Goal: Information Seeking & Learning: Learn about a topic

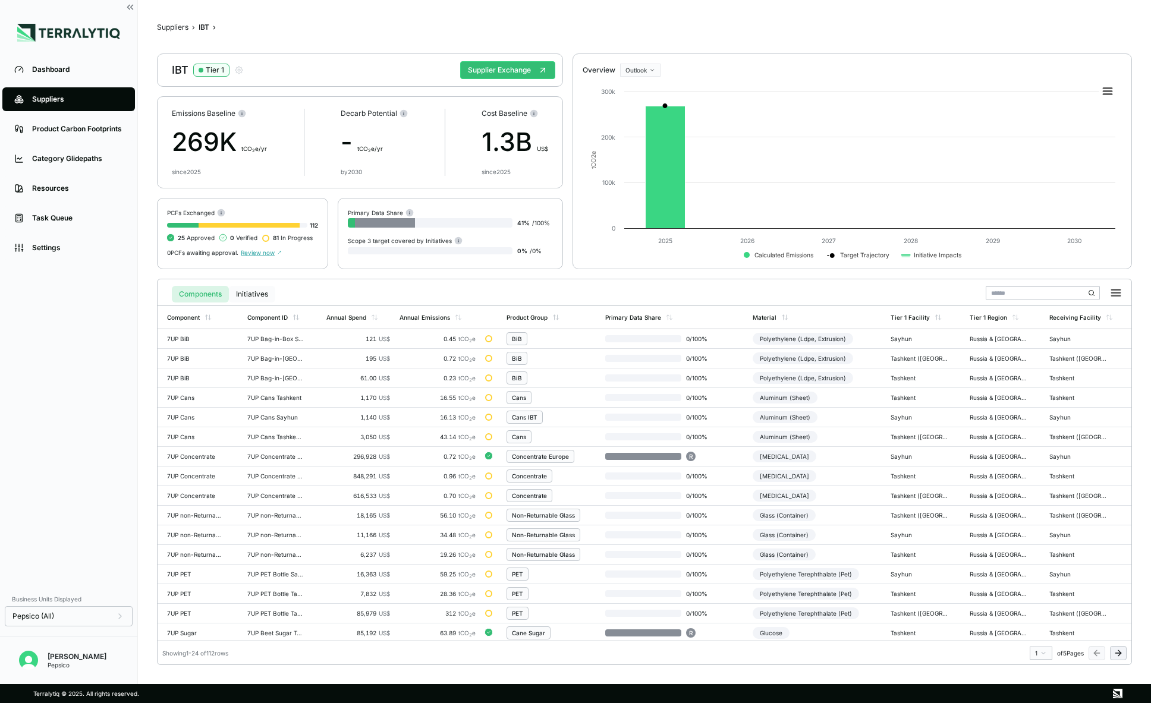
click at [243, 292] on button "Initiatives" at bounding box center [252, 294] width 46 height 17
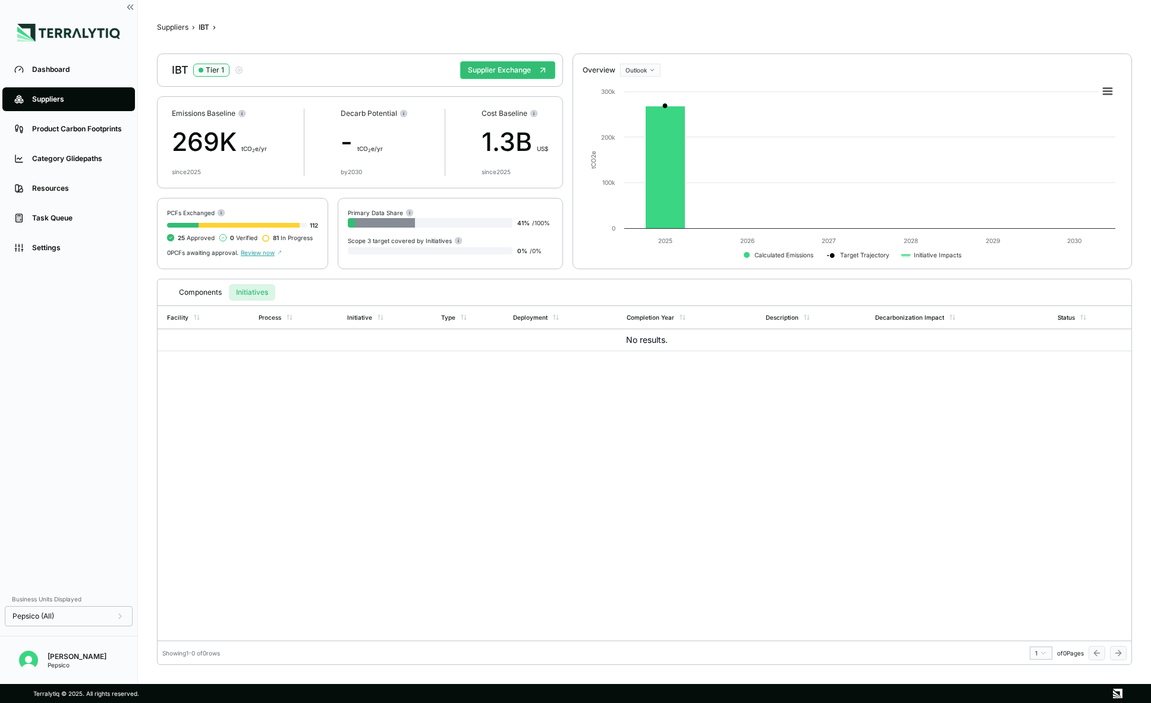
click at [73, 106] on link "Suppliers" at bounding box center [68, 99] width 133 height 24
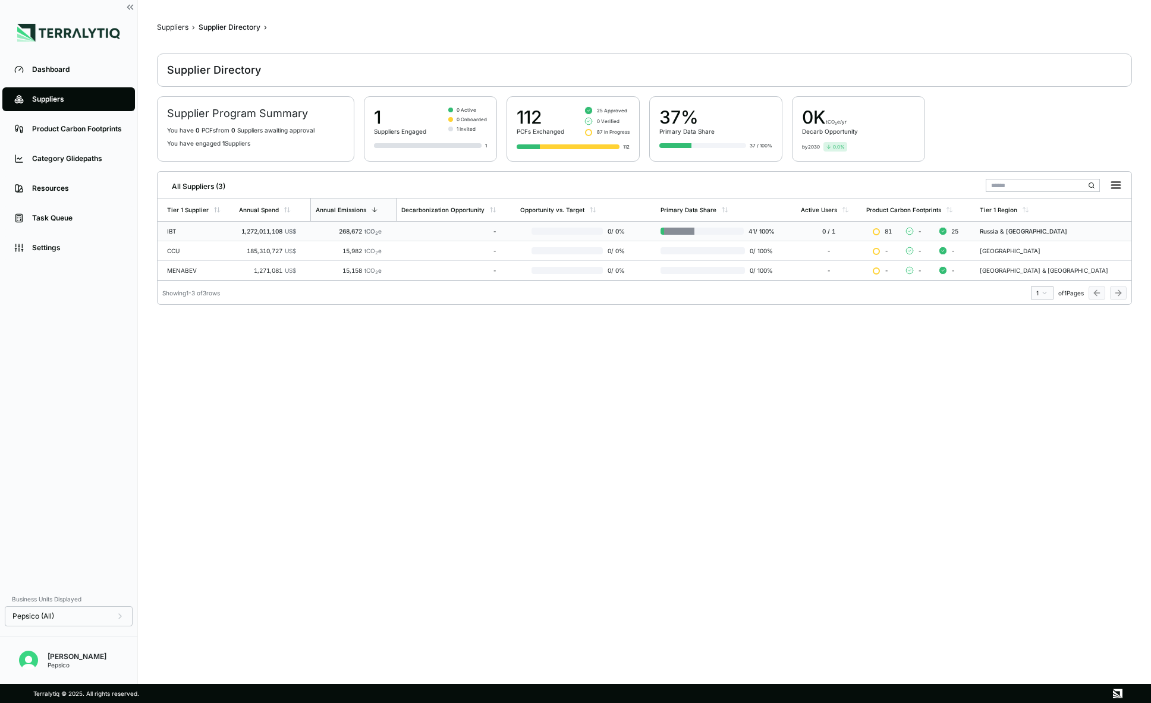
click at [206, 228] on div "IBT" at bounding box center [198, 231] width 62 height 7
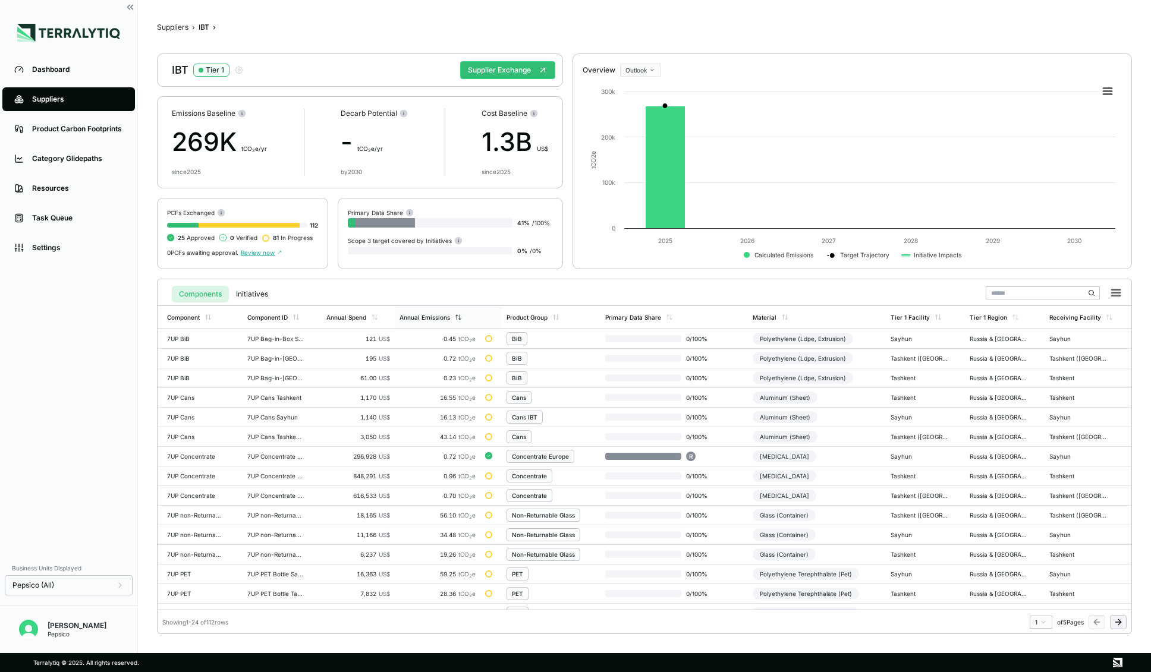
click at [431, 318] on div "Annual Emissions" at bounding box center [425, 317] width 51 height 7
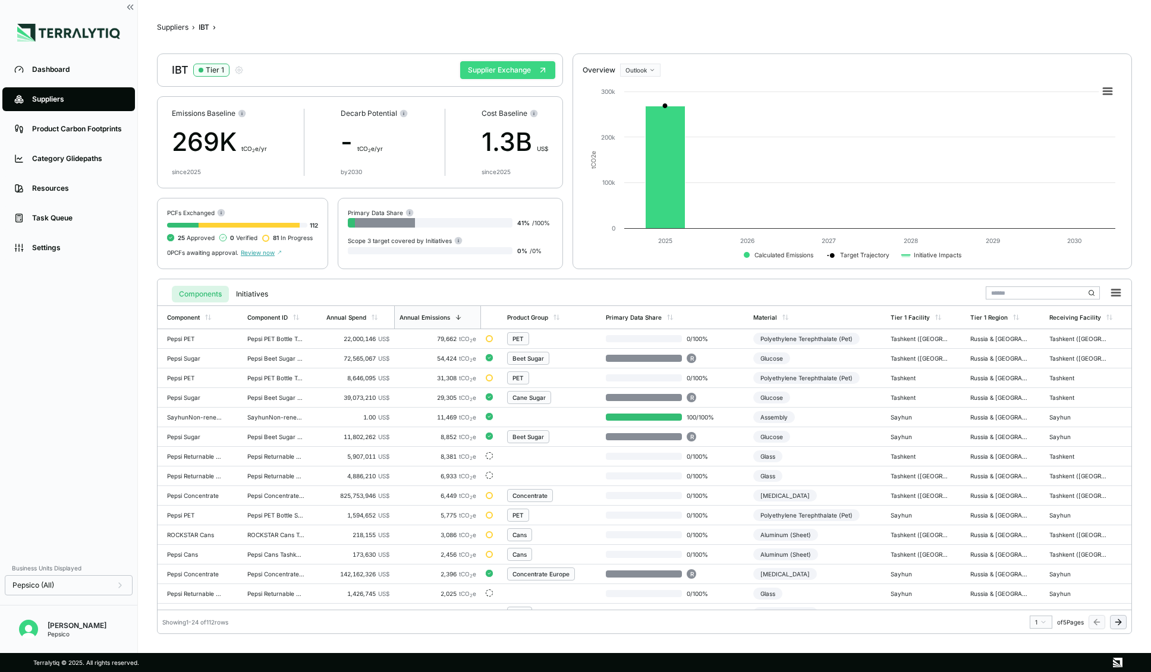
click at [516, 62] on button "Supplier Exchange" at bounding box center [507, 70] width 95 height 18
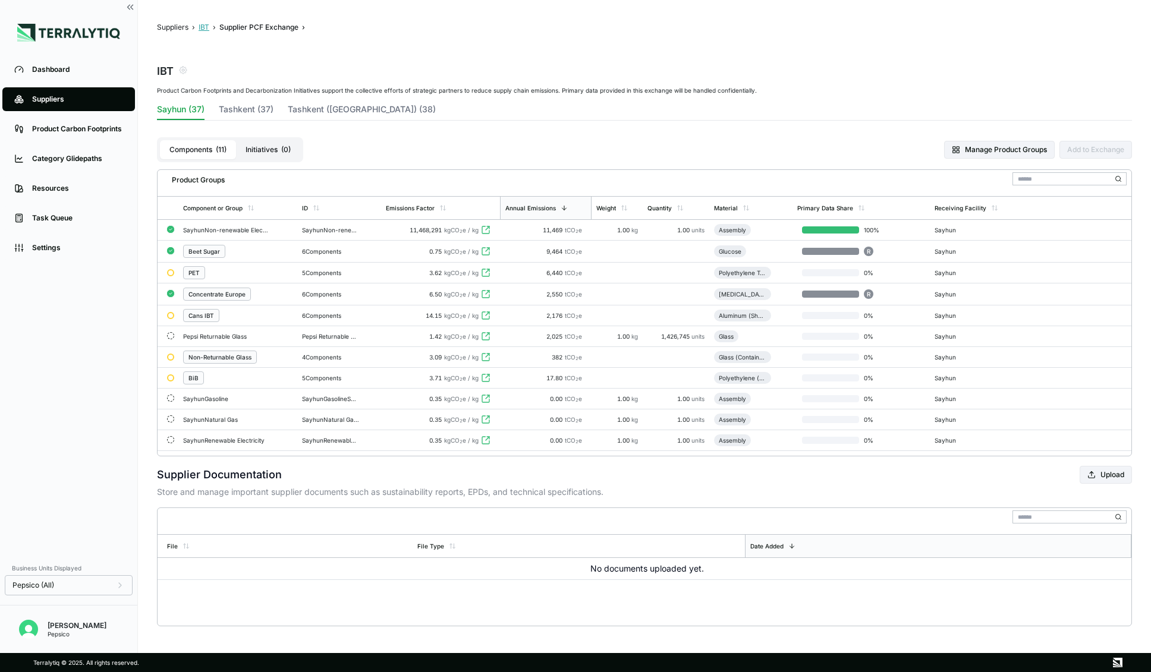
click at [202, 27] on button "IBT" at bounding box center [204, 28] width 11 height 10
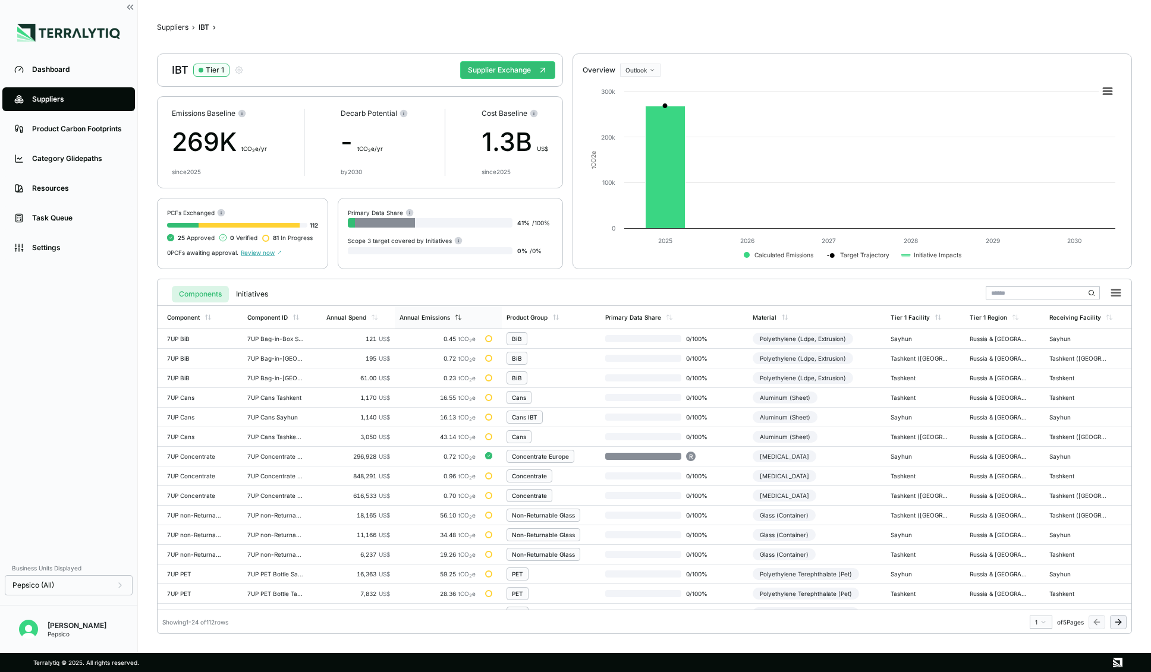
click at [432, 318] on div "Annual Emissions" at bounding box center [425, 317] width 51 height 7
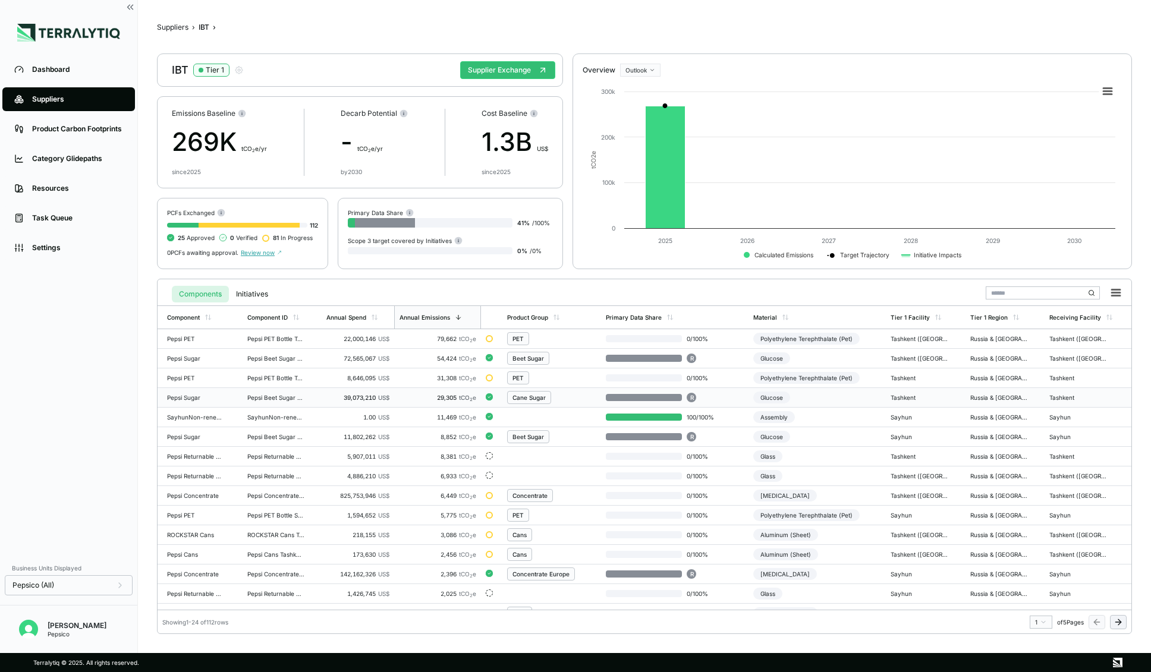
click at [197, 394] on div "Pepsi Sugar" at bounding box center [195, 397] width 57 height 7
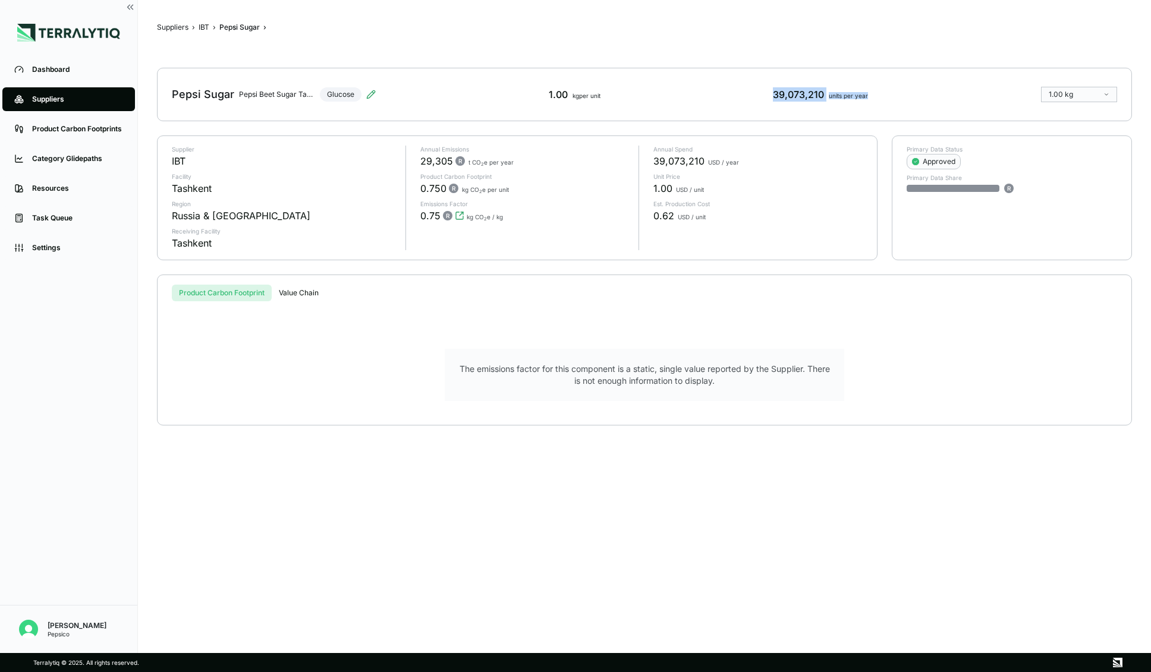
drag, startPoint x: 774, startPoint y: 95, endPoint x: 871, endPoint y: 105, distance: 98.0
click at [871, 105] on div "Pepsi Sugar Pepsi Beet Sugar Tashkent Glucose 1.00 kg per unit 39,073,210 units…" at bounding box center [644, 95] width 975 height 54
click at [779, 96] on div "39,073,210 units per year" at bounding box center [820, 94] width 95 height 14
drag, startPoint x: 736, startPoint y: 98, endPoint x: 867, endPoint y: 96, distance: 130.8
click at [867, 96] on div "Pepsi Sugar Pepsi Beet Sugar Tashkent Glucose 1.00 kg per unit 39,073,210 units…" at bounding box center [644, 95] width 975 height 54
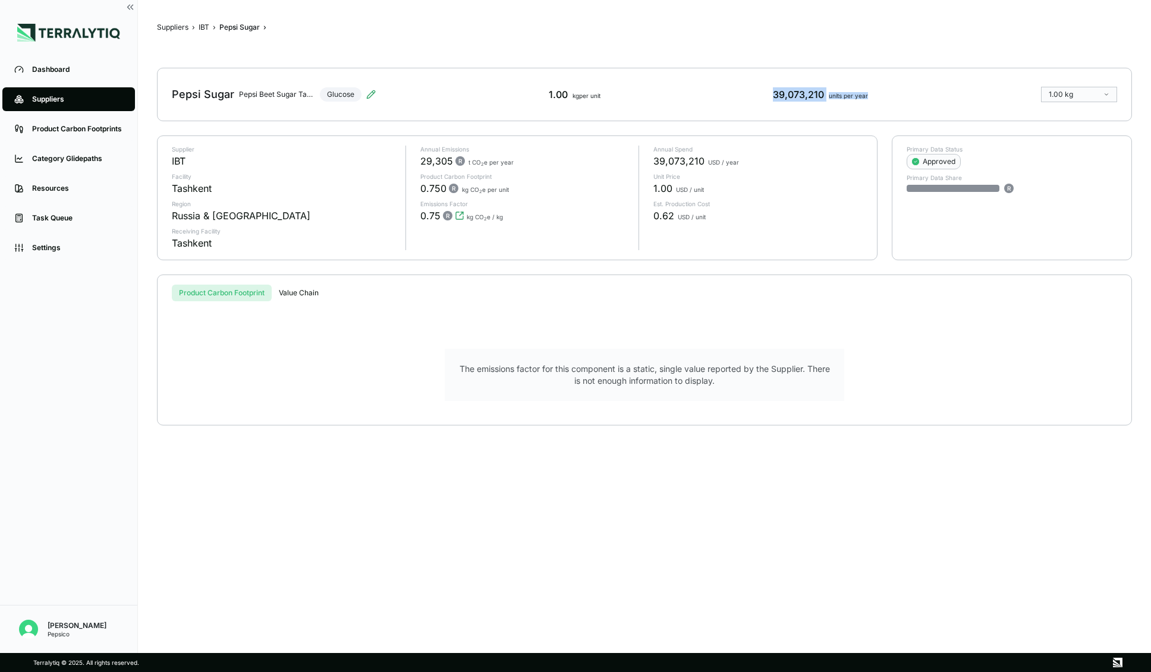
click at [788, 116] on div "Pepsi Sugar Pepsi Beet Sugar Tashkent Glucose 1.00 kg per unit 39,073,210 units…" at bounding box center [644, 95] width 975 height 54
click at [203, 26] on button "IBT" at bounding box center [204, 28] width 11 height 10
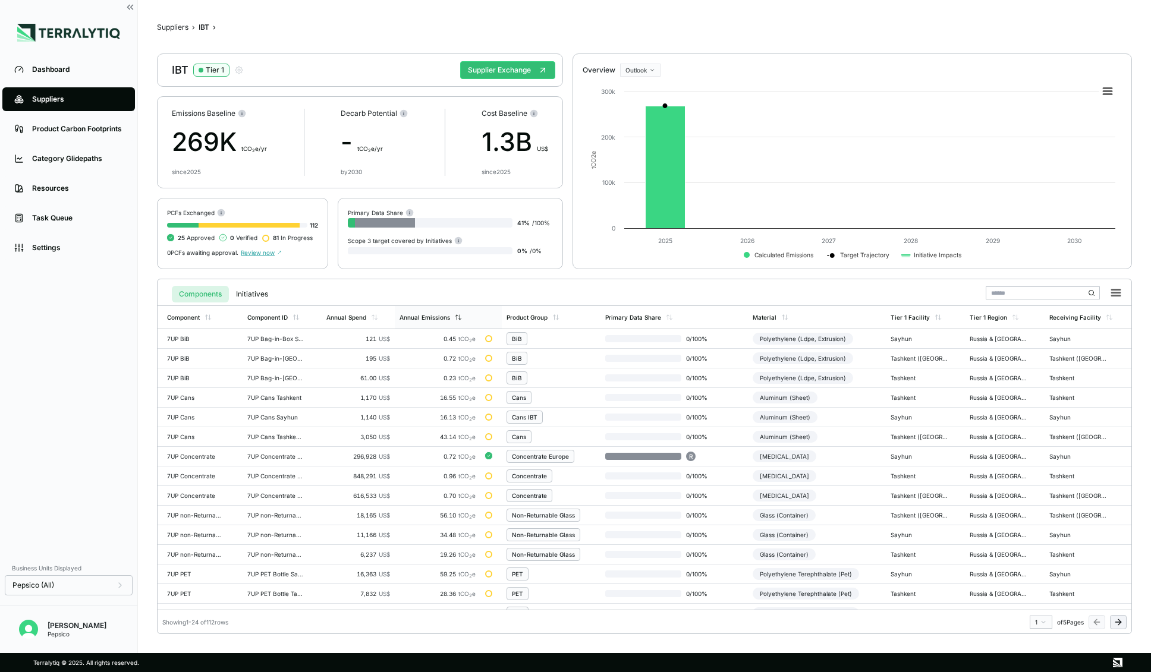
click at [437, 316] on div "Annual Emissions" at bounding box center [425, 317] width 51 height 7
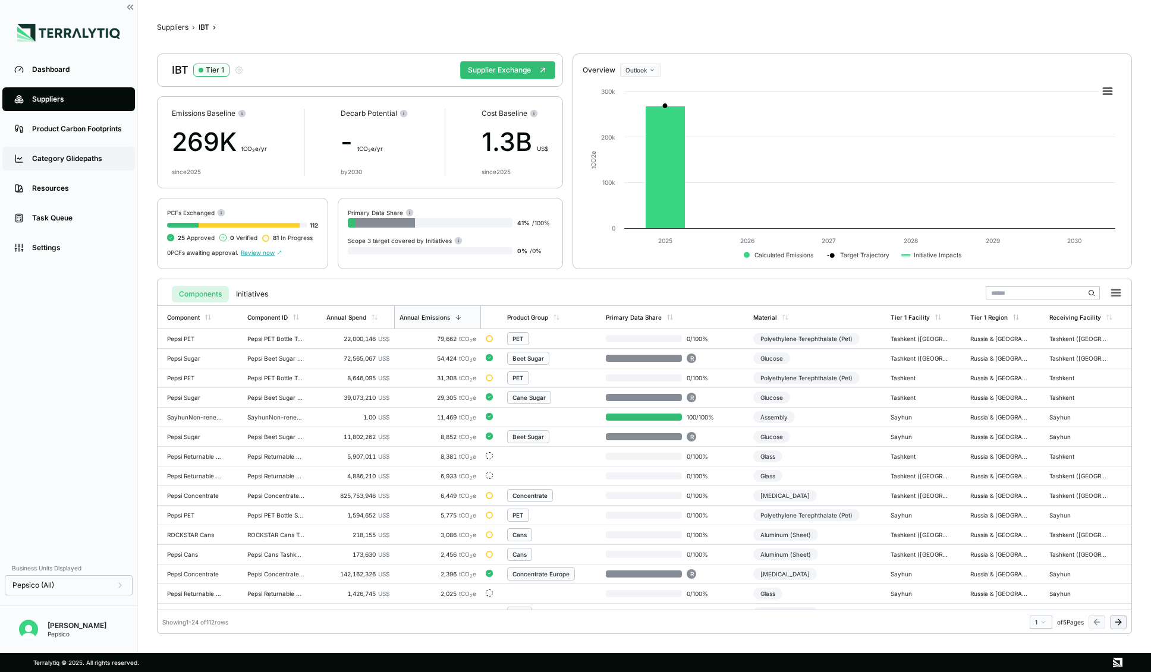
click at [71, 169] on link "Category Glidepaths" at bounding box center [68, 159] width 133 height 24
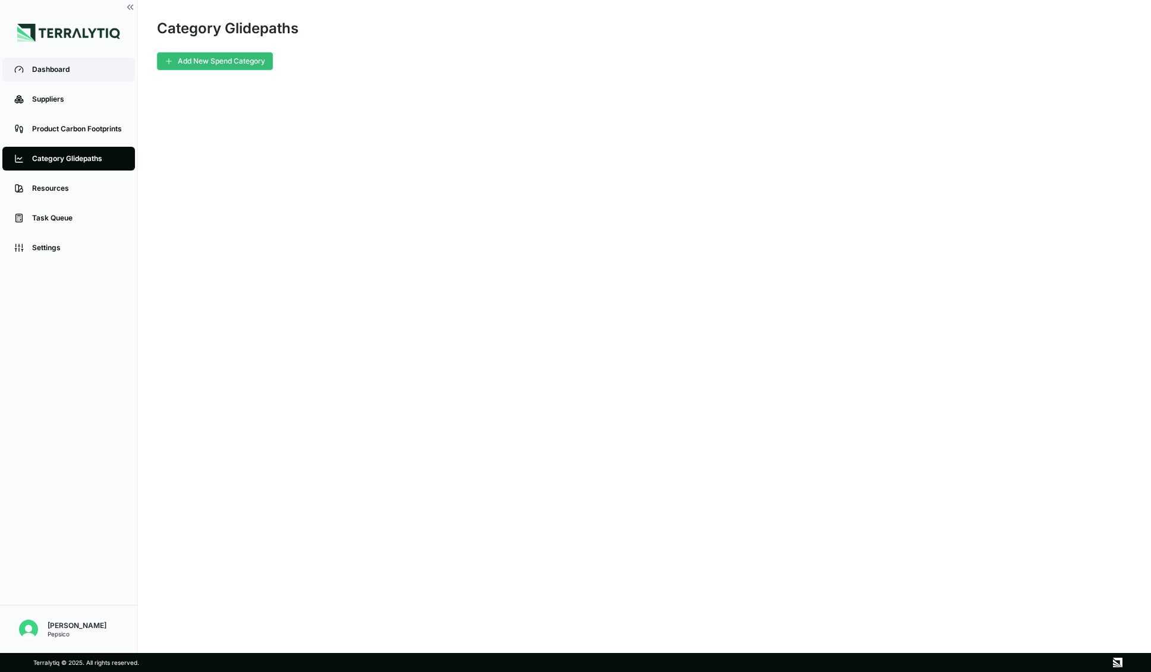
click at [65, 69] on div "Dashboard" at bounding box center [77, 70] width 91 height 10
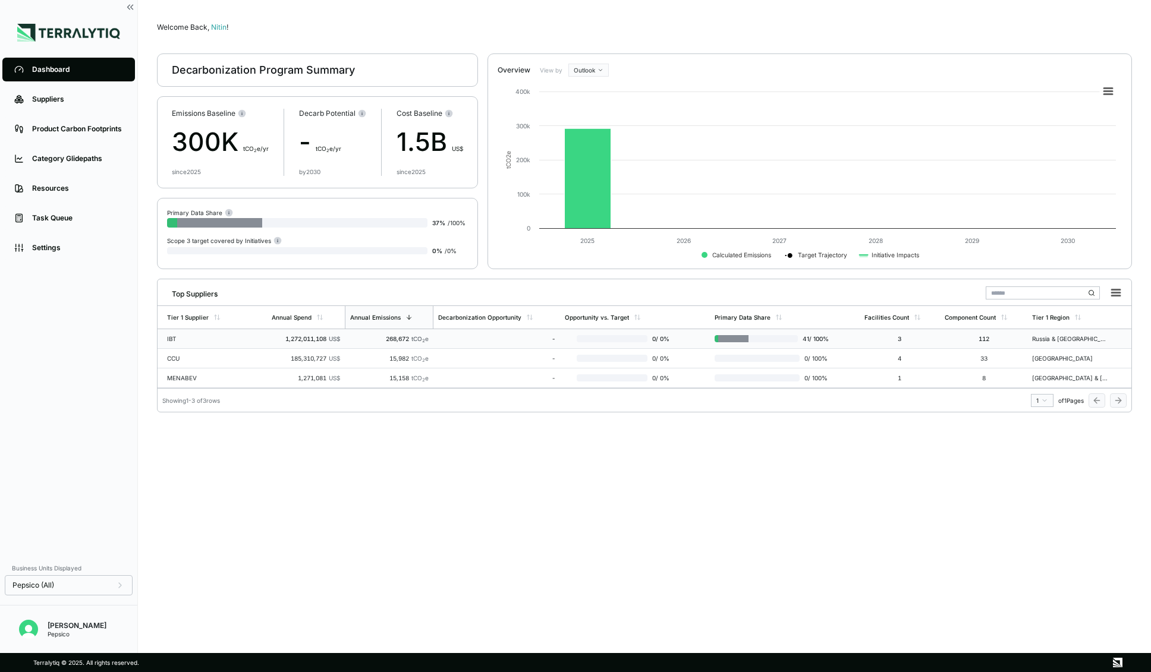
click at [188, 341] on div "IBT" at bounding box center [205, 338] width 76 height 7
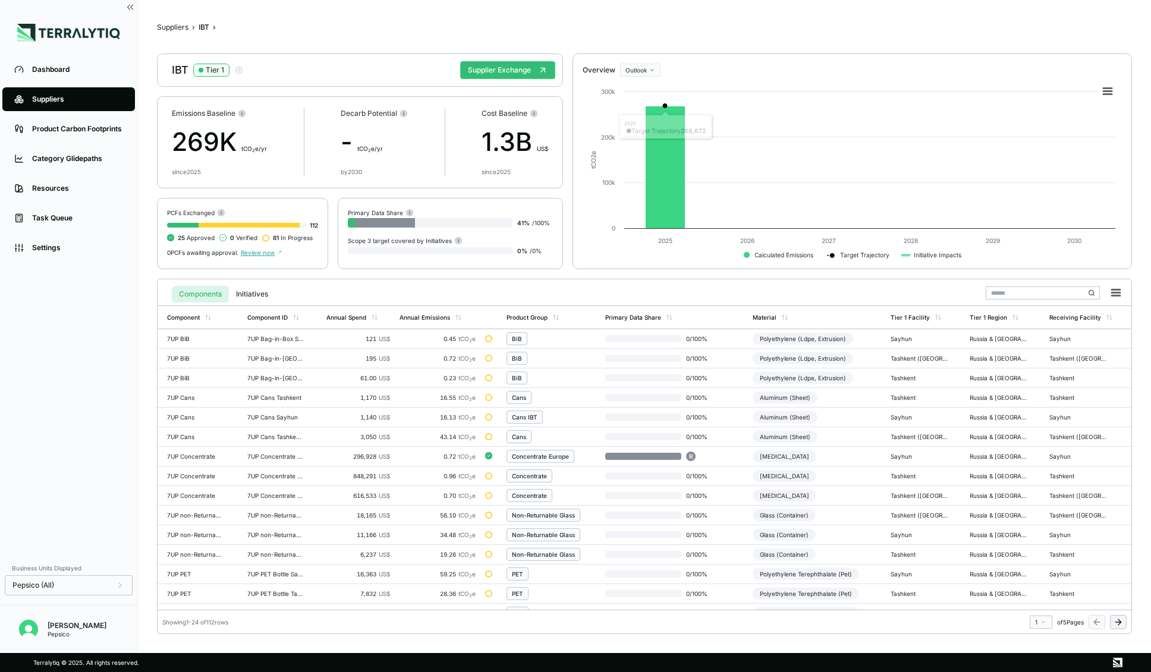
click at [632, 70] on html "Dashboard Suppliers Product Carbon Footprints Category Glidepaths Resources Tas…" at bounding box center [575, 336] width 1151 height 672
click at [638, 92] on div "Baseline" at bounding box center [658, 90] width 70 height 14
